Goal: Information Seeking & Learning: Learn about a topic

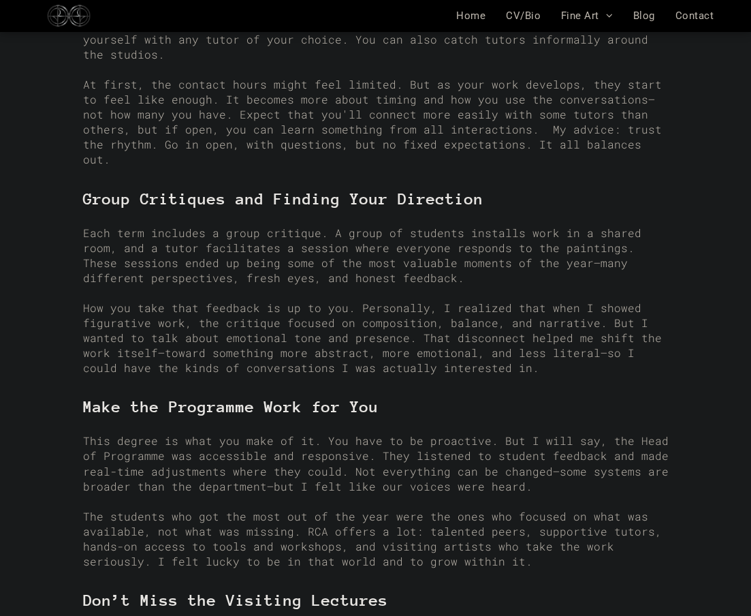
scroll to position [1681, 0]
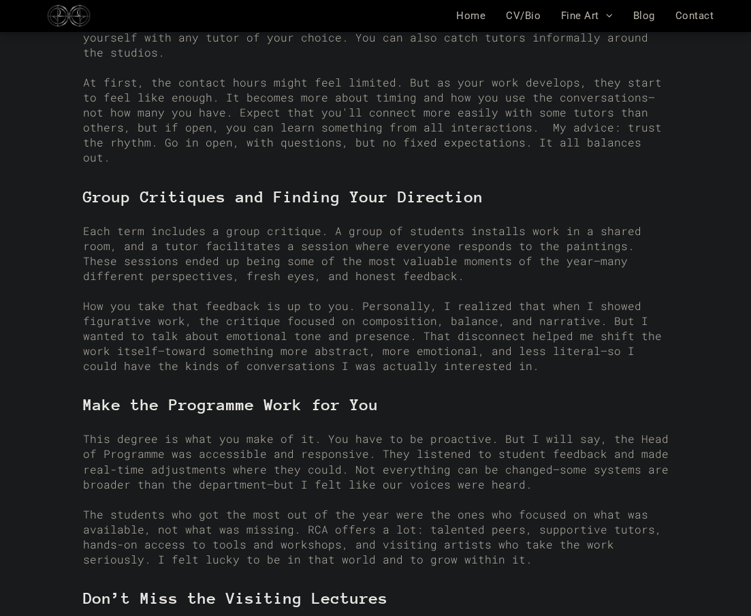
click at [316, 342] on div "A full breakdown of my experience in the Royal College of Art’s Painting MA—wha…" at bounding box center [376, 348] width 586 height 3339
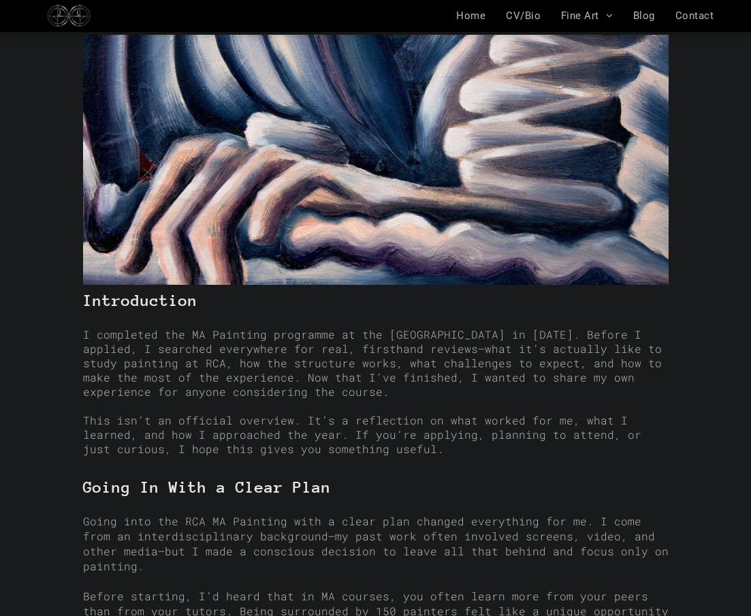
scroll to position [0, 0]
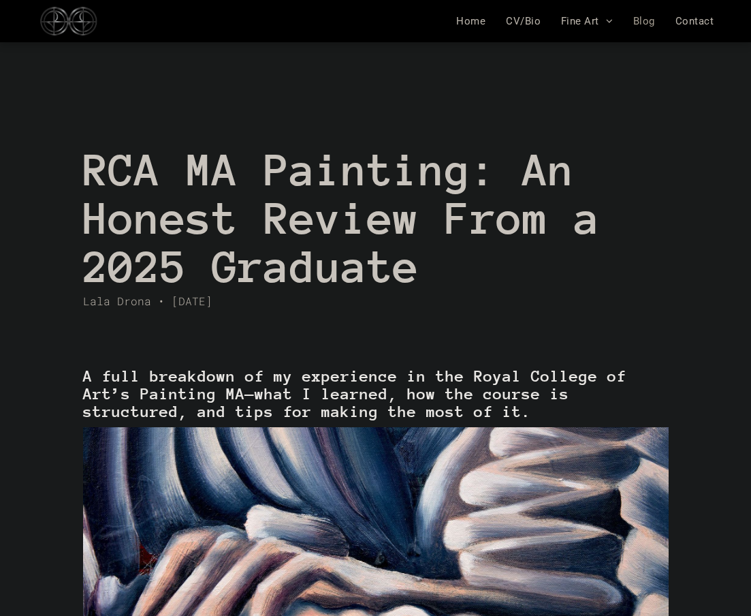
click at [646, 19] on span "Blog" at bounding box center [644, 21] width 22 height 12
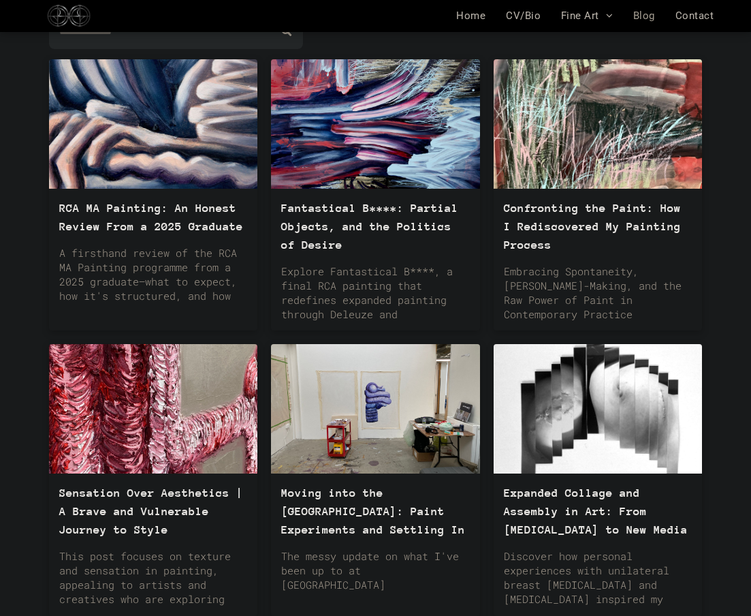
scroll to position [178, 0]
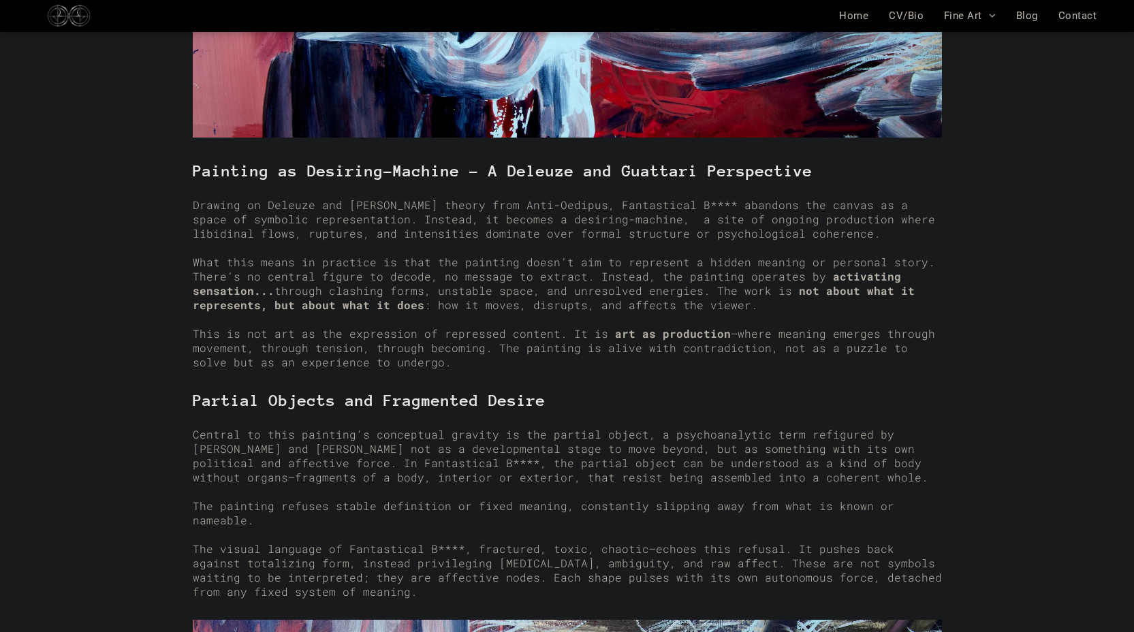
scroll to position [1452, 0]
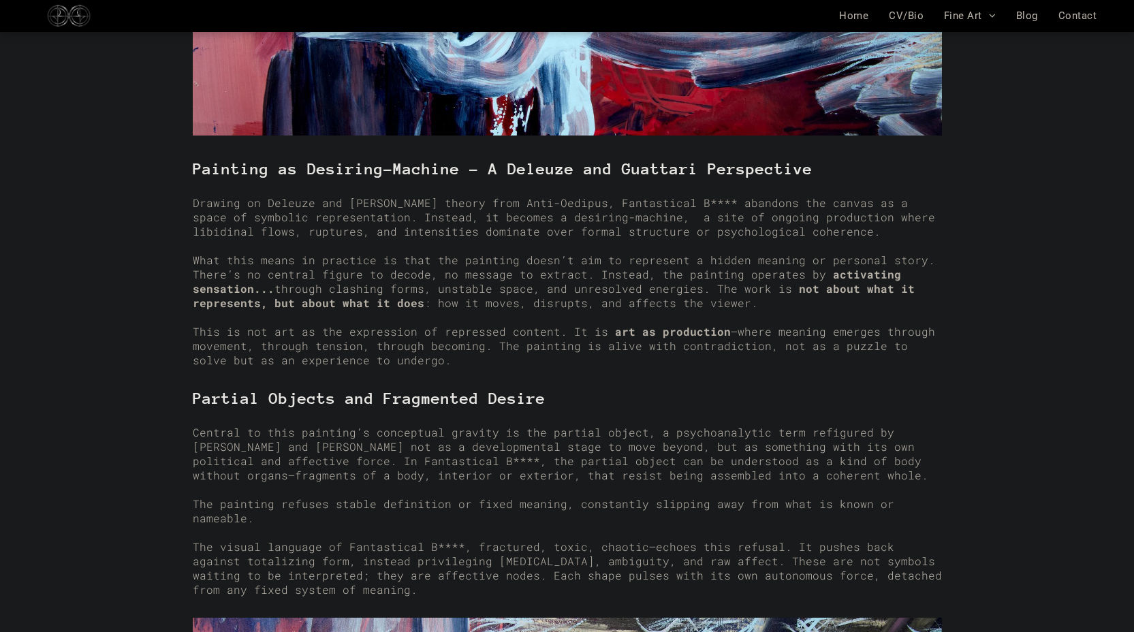
click at [539, 198] on span "Drawing on Deleuze and Guattari’s theory from Anti-Oedipus, Fantastical B**** a…" at bounding box center [550, 209] width 715 height 29
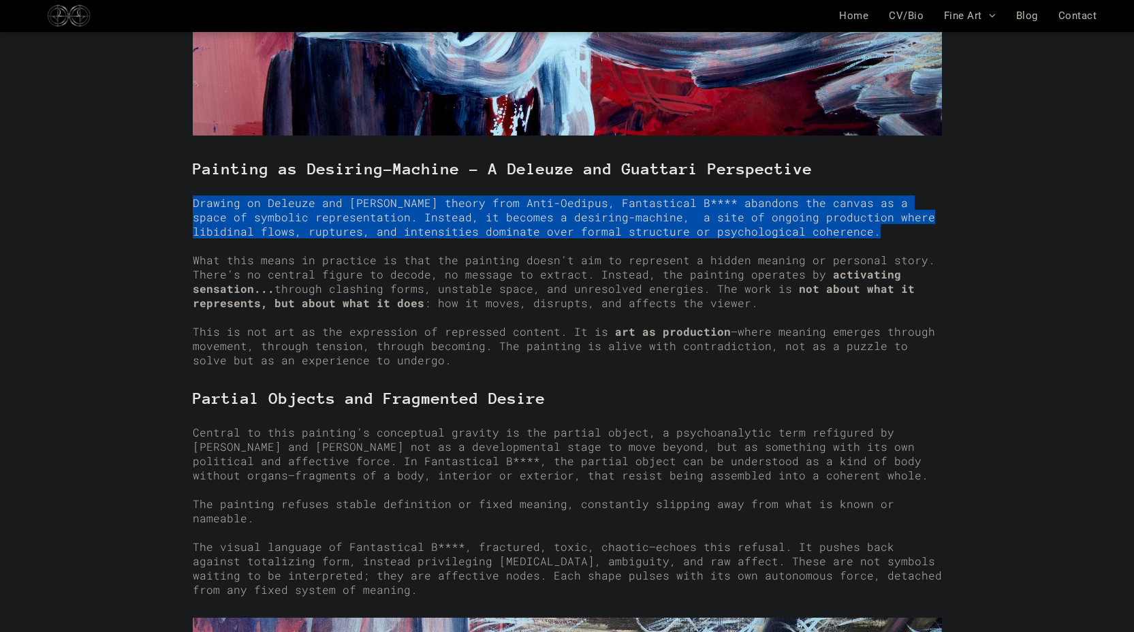
click at [539, 198] on span "Drawing on Deleuze and Guattari’s theory from Anti-Oedipus, Fantastical B**** a…" at bounding box center [550, 209] width 715 height 29
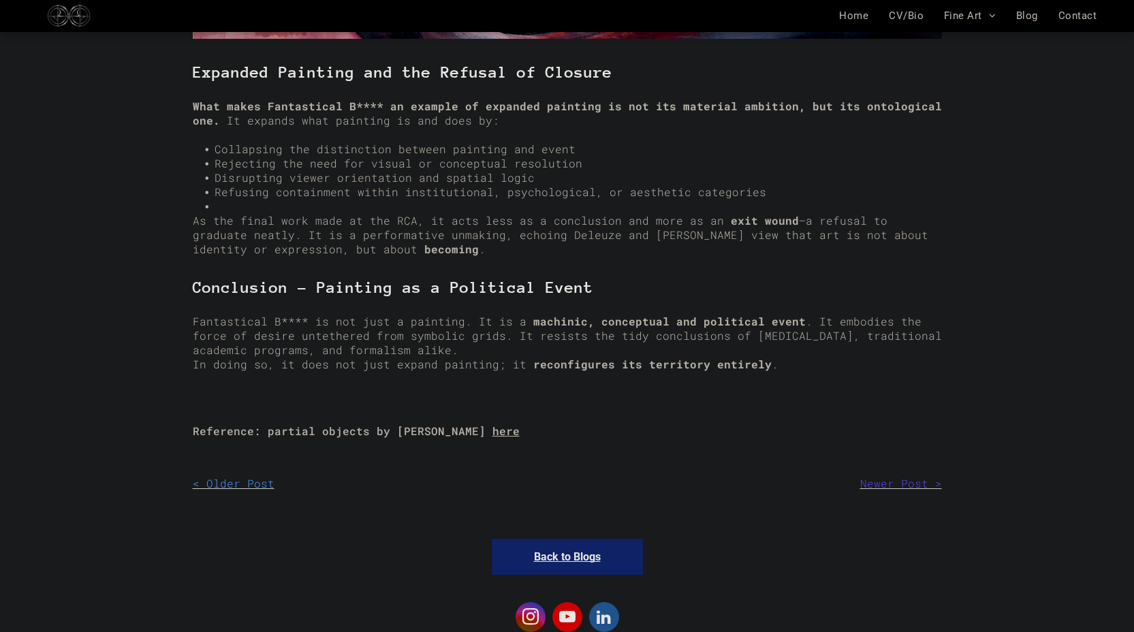
scroll to position [3148, 0]
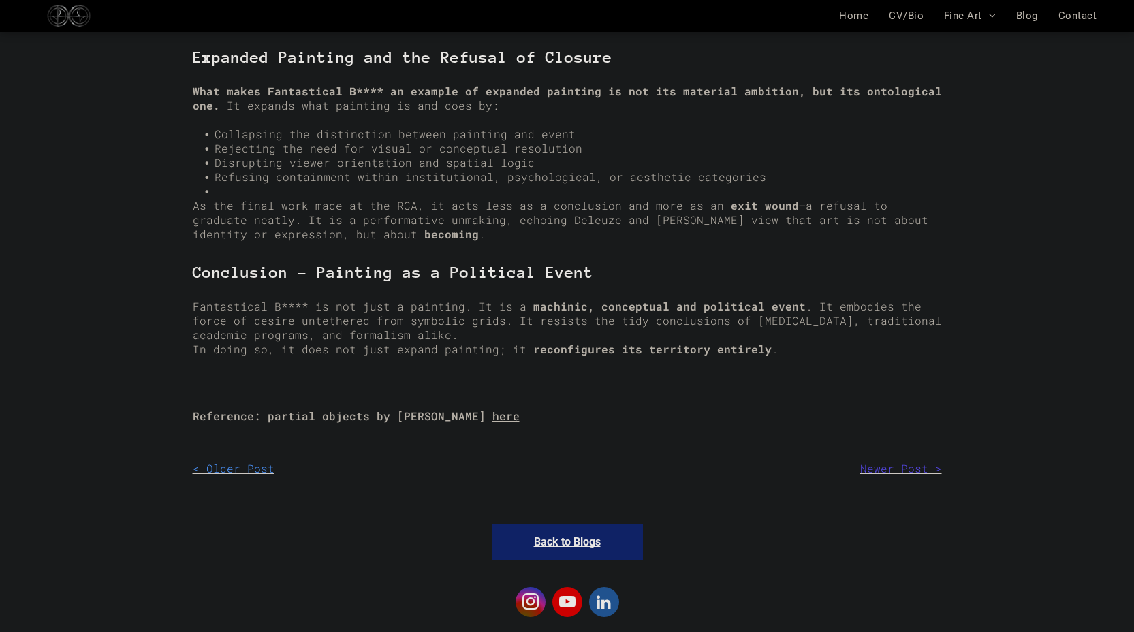
click at [539, 249] on div "Expanded Painting and the Refusal of Closure What makes Fantastical B**** an ex…" at bounding box center [567, 143] width 749 height 228
click at [501, 281] on h3 at bounding box center [567, 290] width 749 height 18
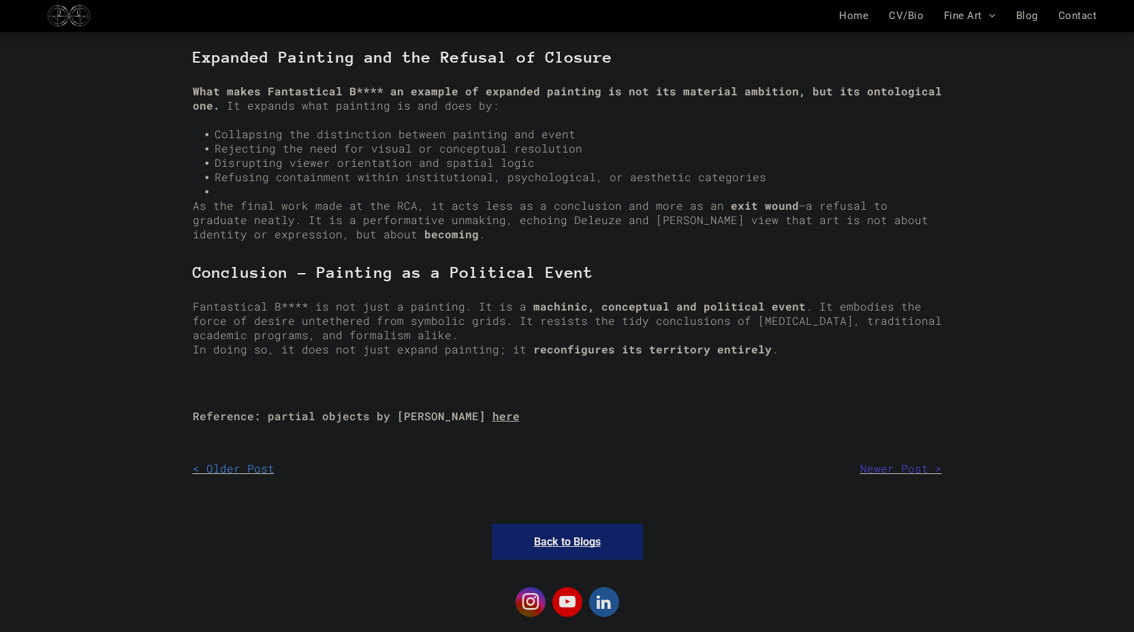
click at [501, 281] on h3 at bounding box center [567, 290] width 749 height 18
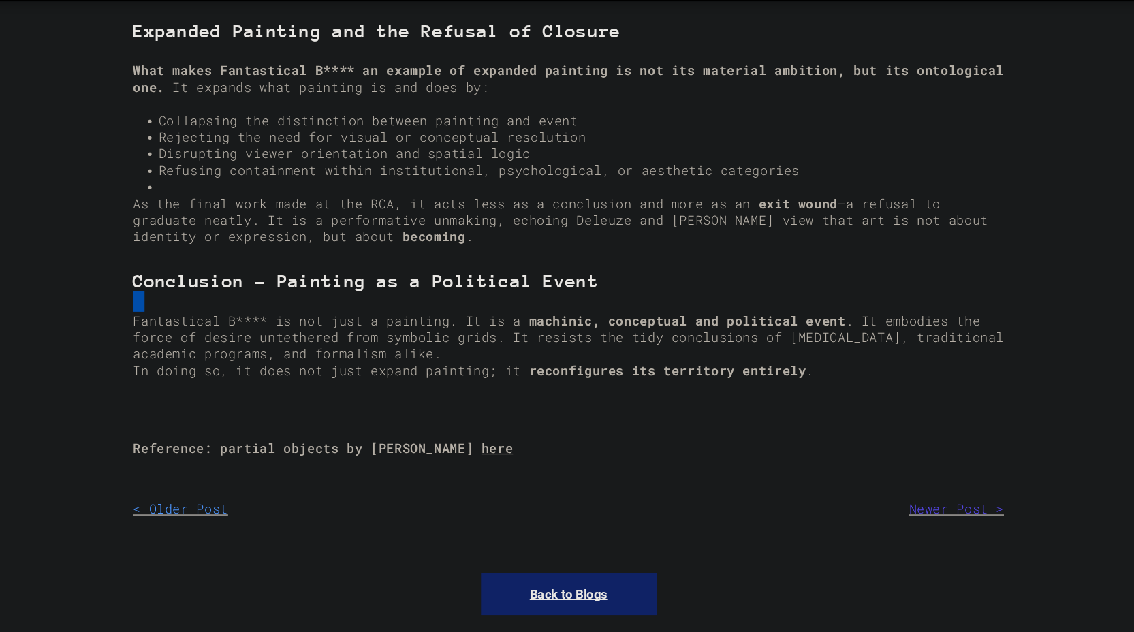
click at [504, 281] on h3 at bounding box center [567, 290] width 749 height 18
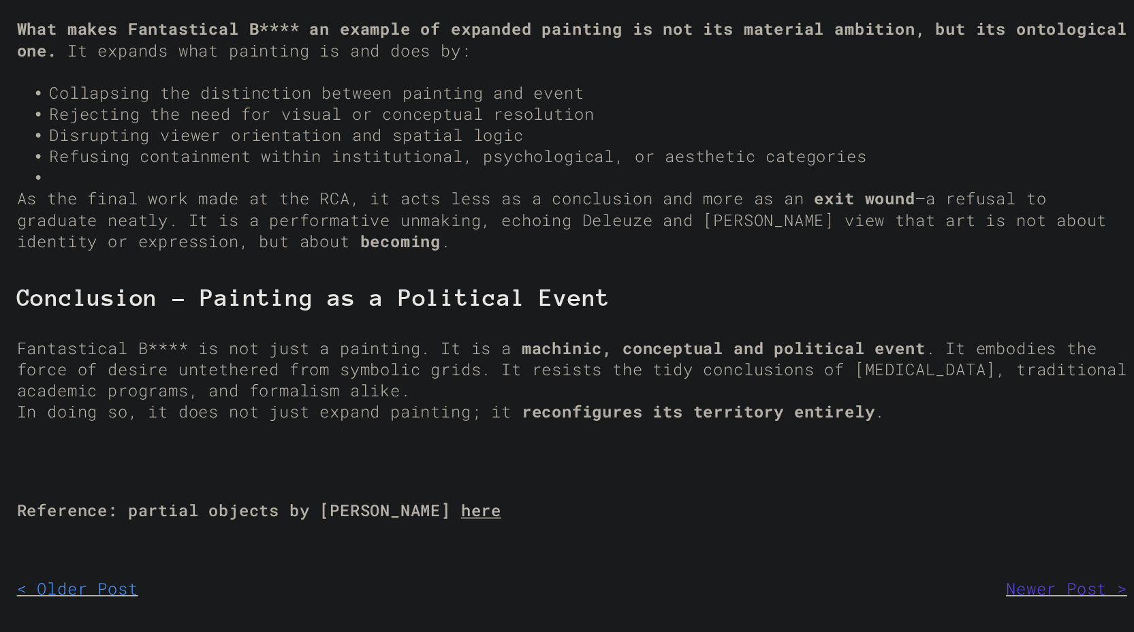
click at [520, 264] on strong "Conclusion – Painting as a Political Event" at bounding box center [393, 273] width 401 height 18
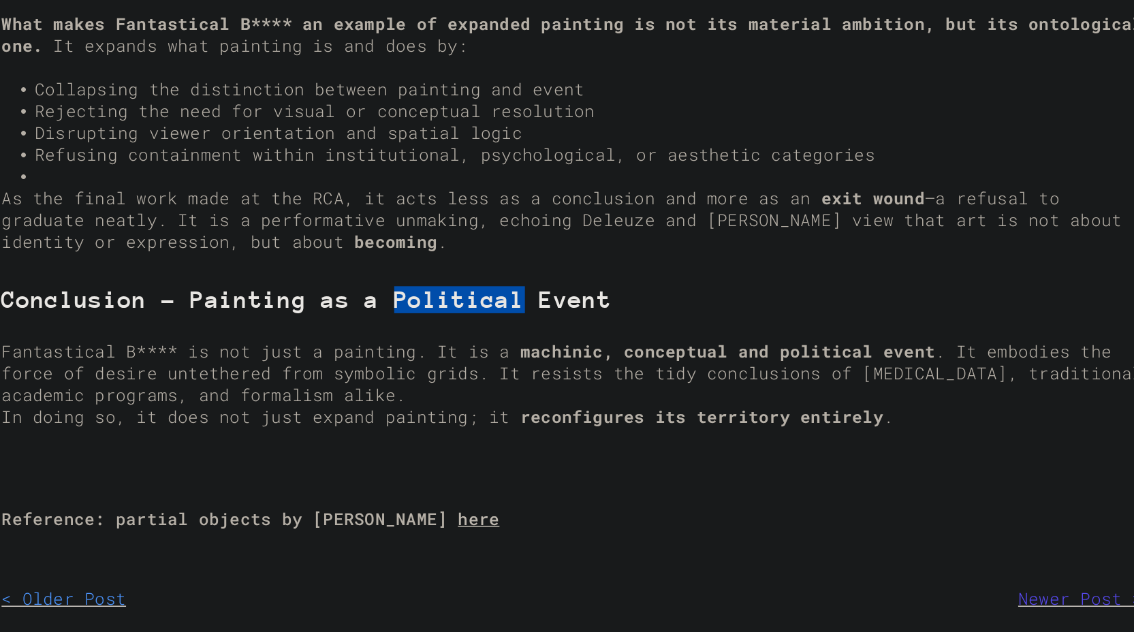
click at [520, 264] on strong "Conclusion – Painting as a Political Event" at bounding box center [393, 273] width 401 height 18
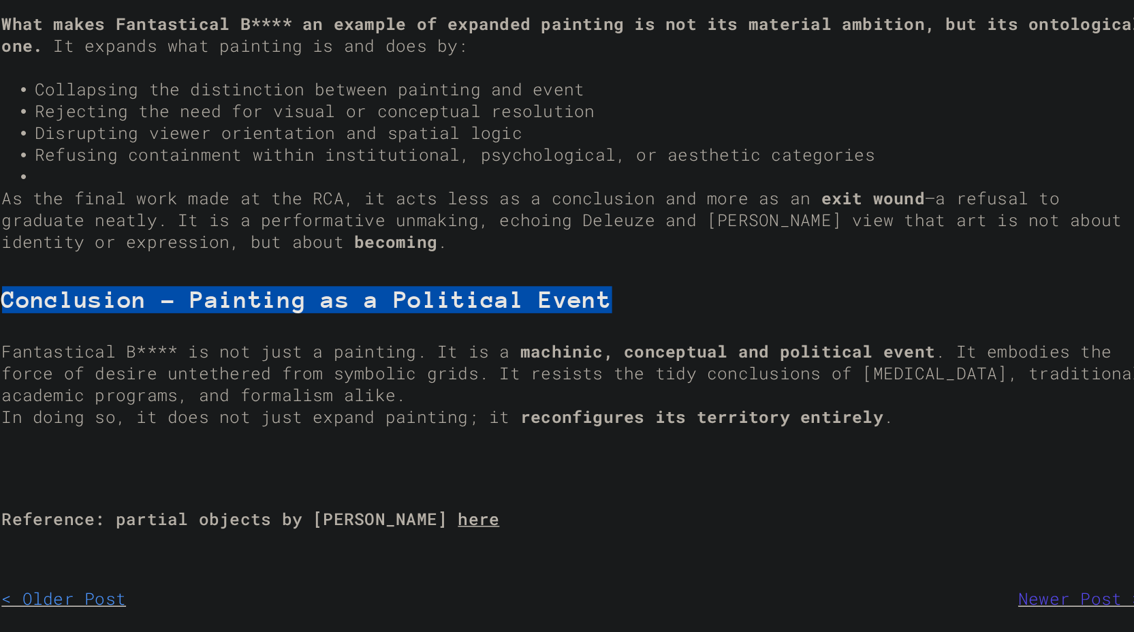
click at [520, 264] on strong "Conclusion – Painting as a Political Event" at bounding box center [393, 273] width 401 height 18
click at [522, 241] on p at bounding box center [567, 248] width 749 height 14
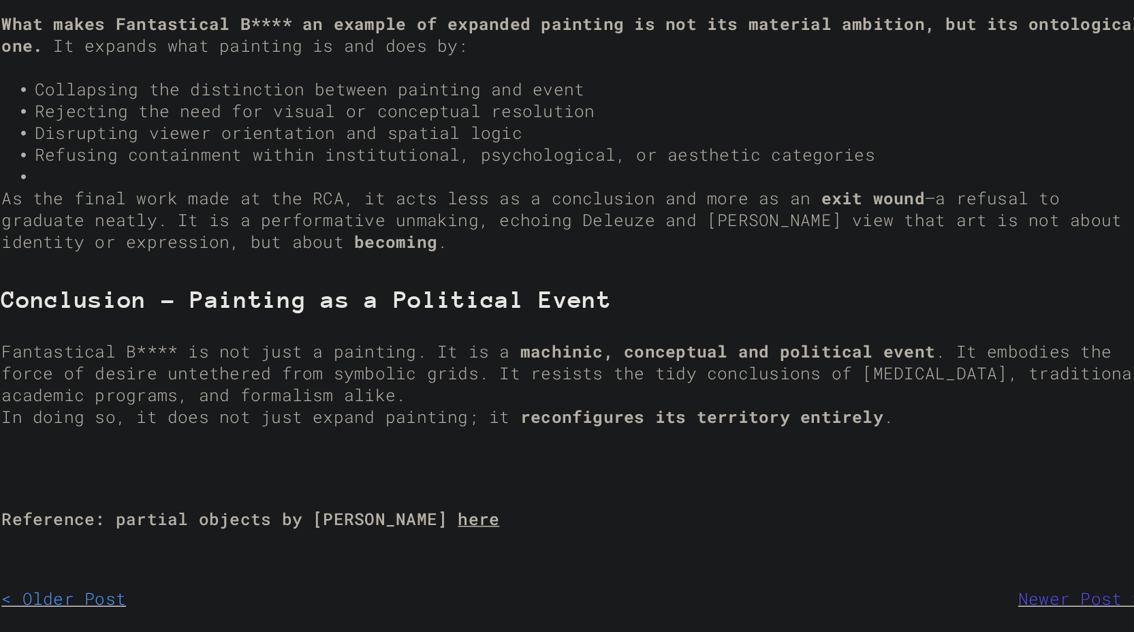
click at [522, 241] on p at bounding box center [567, 248] width 749 height 14
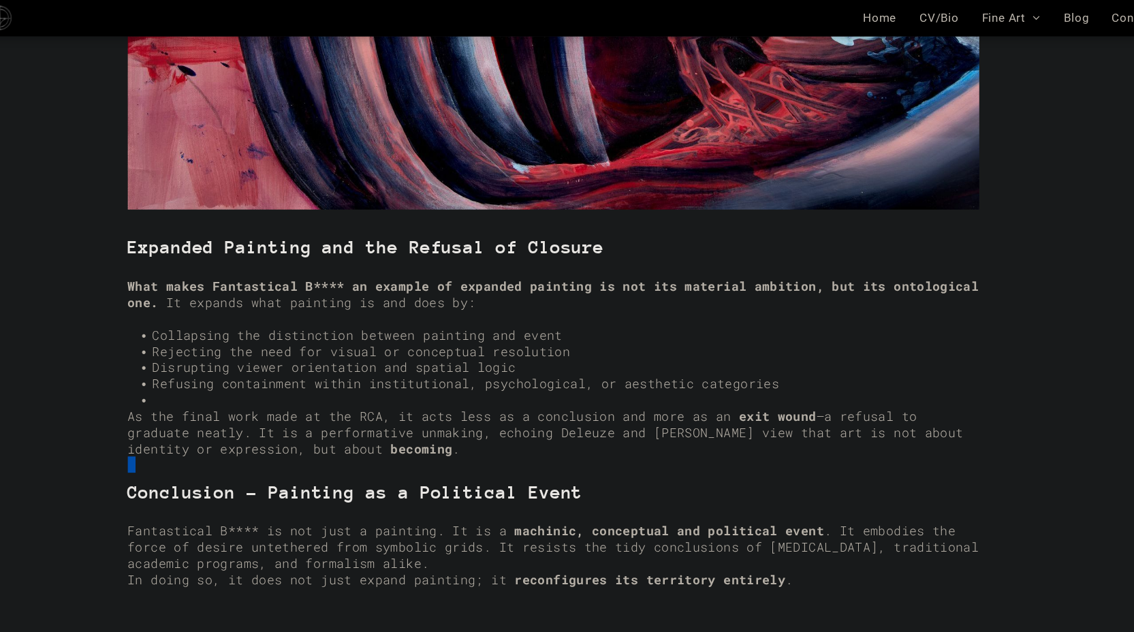
scroll to position [2987, 0]
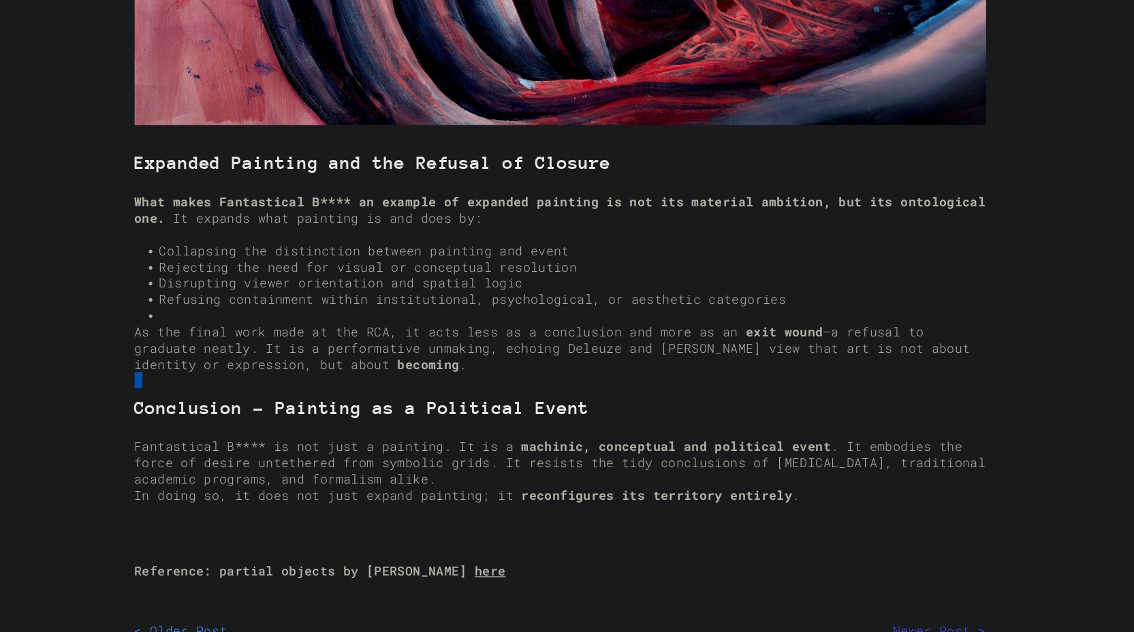
click at [751, 470] on span ". It embodies the force of desire untethered from symbolic grids. It resists th…" at bounding box center [567, 481] width 749 height 43
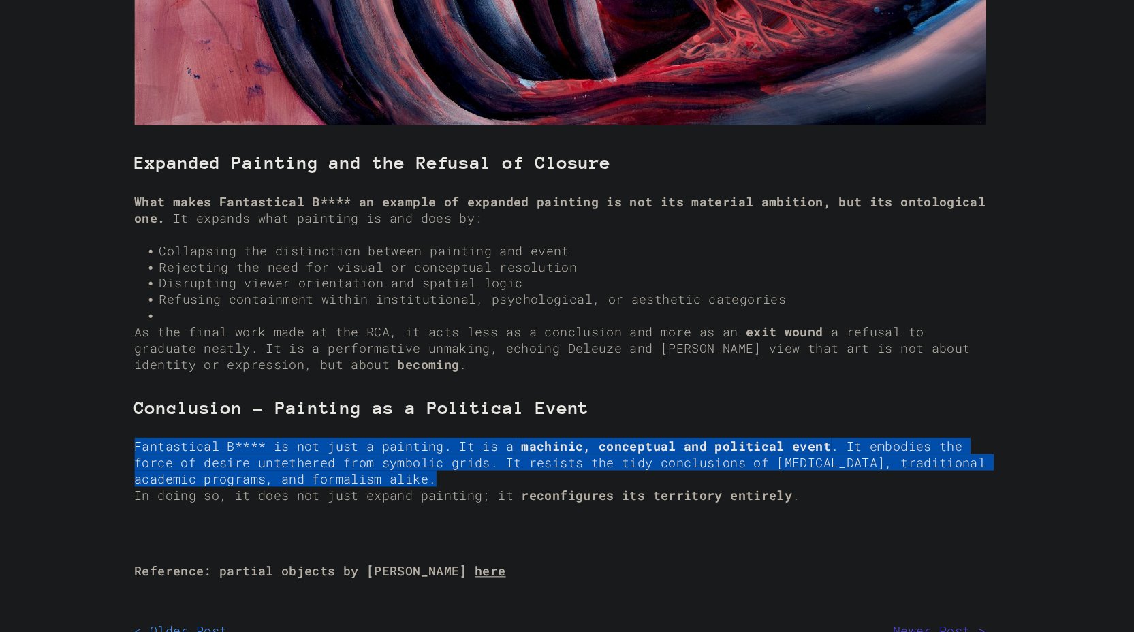
click at [751, 470] on span ". It embodies the force of desire untethered from symbolic grids. It resists th…" at bounding box center [567, 481] width 749 height 43
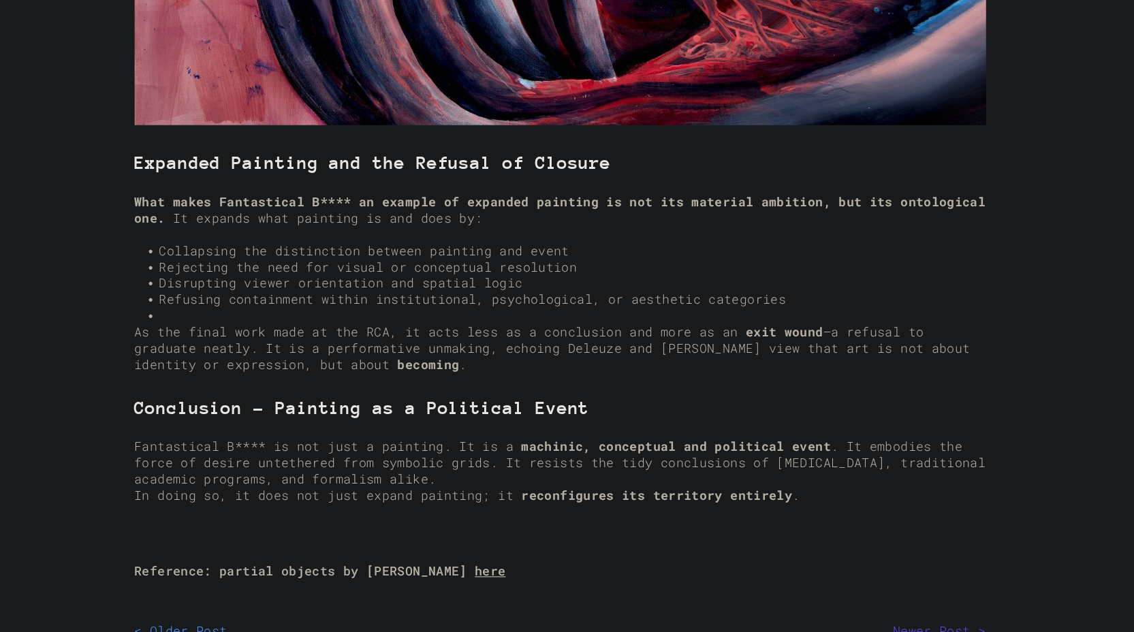
click at [751, 470] on span ". It embodies the force of desire untethered from symbolic grids. It resists th…" at bounding box center [567, 481] width 749 height 43
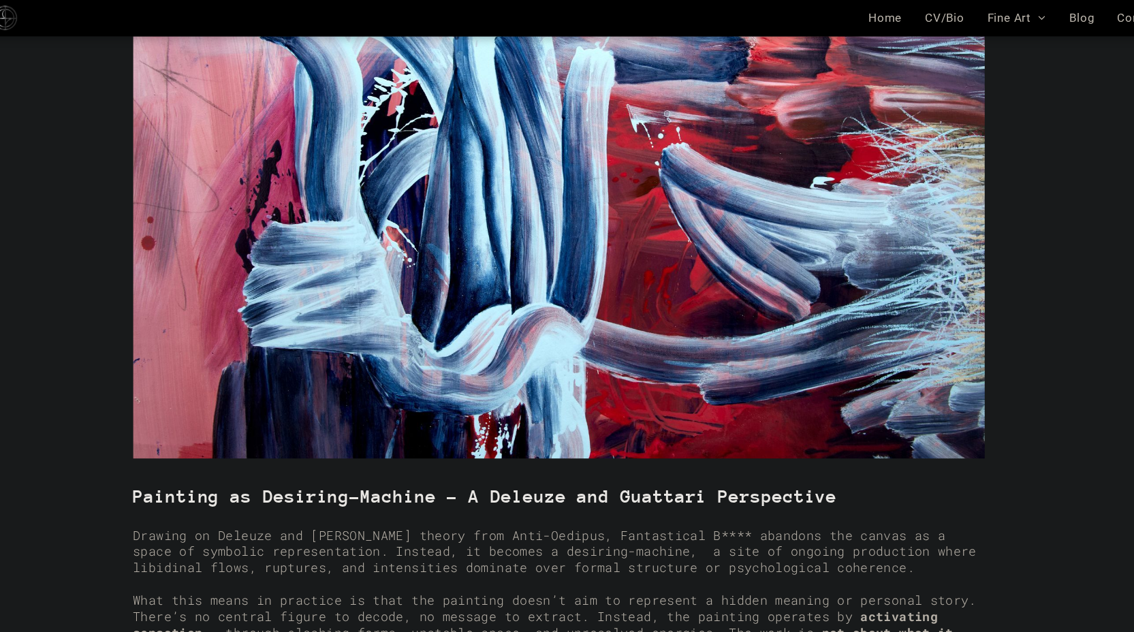
scroll to position [1169, 0]
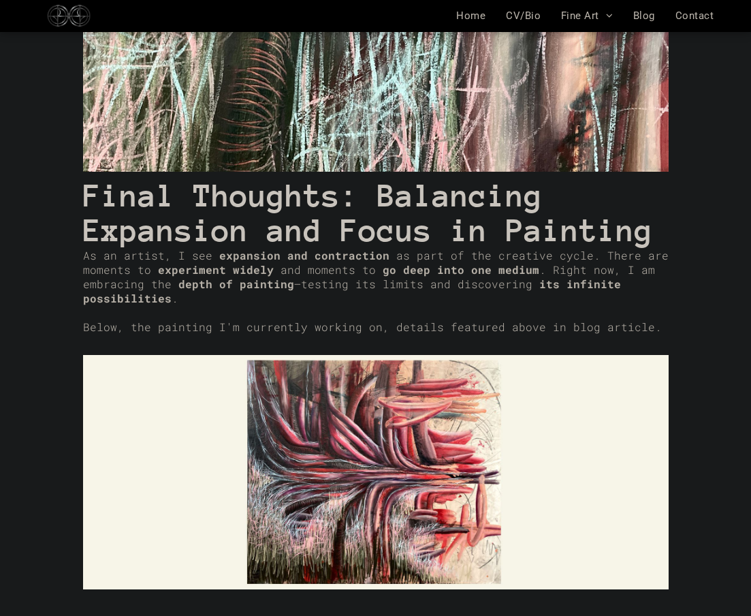
scroll to position [2732, 0]
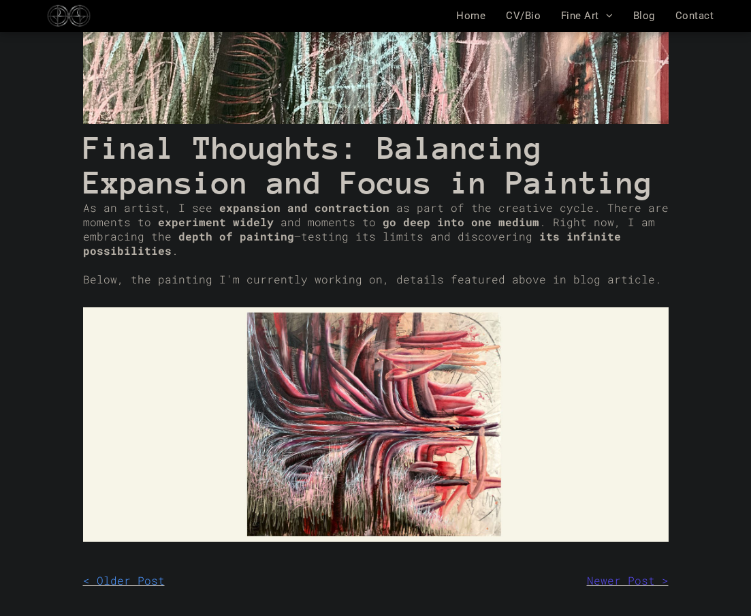
click at [460, 215] on strong "go deep into one medium" at bounding box center [461, 222] width 157 height 14
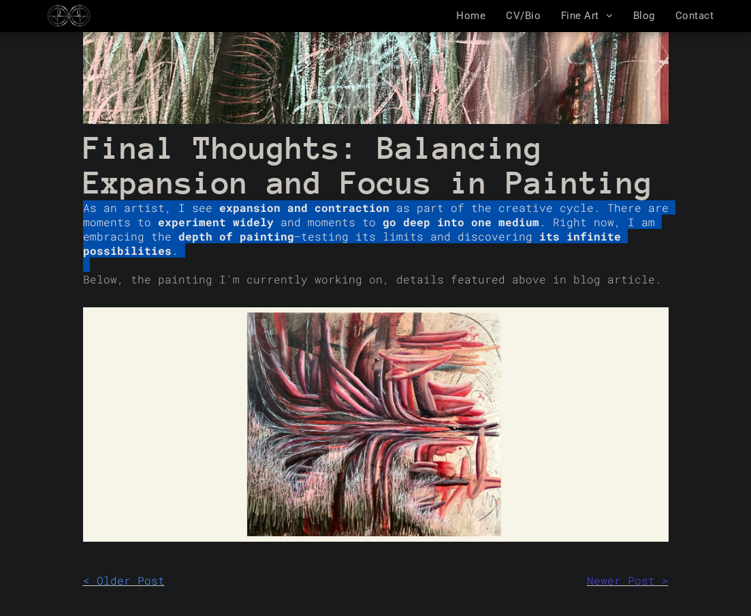
click at [460, 215] on strong "go deep into one medium" at bounding box center [461, 222] width 157 height 14
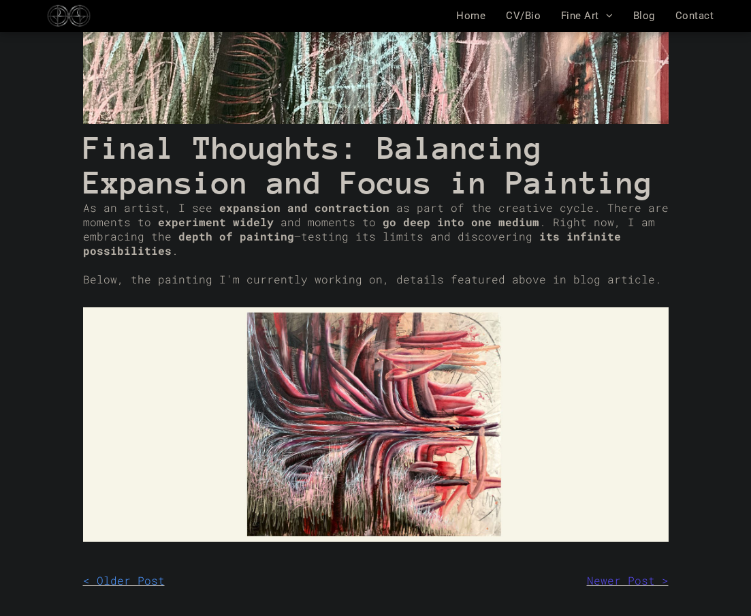
click at [460, 215] on strong "go deep into one medium" at bounding box center [461, 222] width 157 height 14
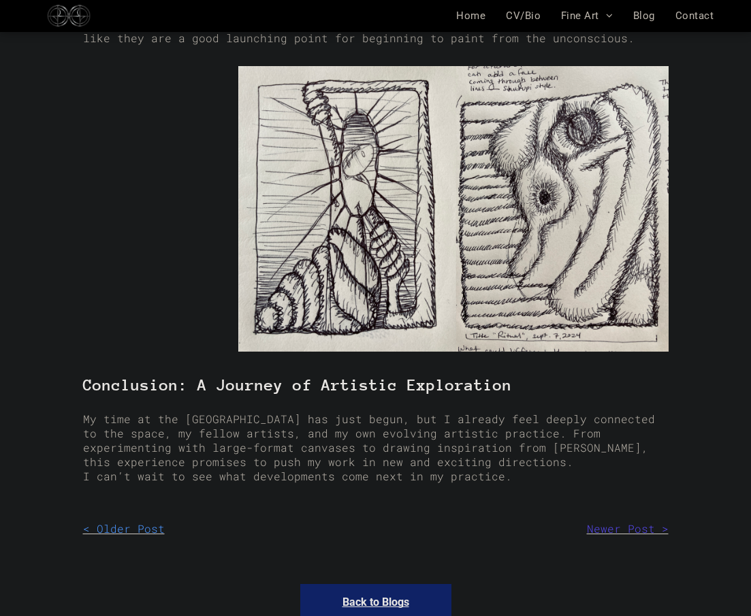
scroll to position [3011, 0]
